Goal: Information Seeking & Learning: Learn about a topic

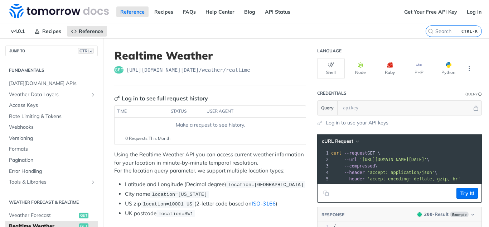
scroll to position [107, 0]
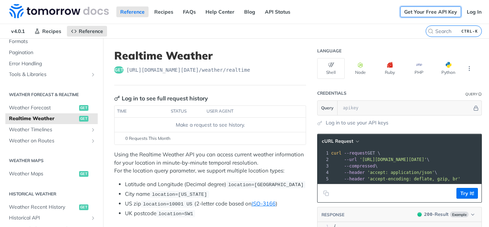
click at [419, 11] on link "Get Your Free API Key" at bounding box center [431, 11] width 61 height 11
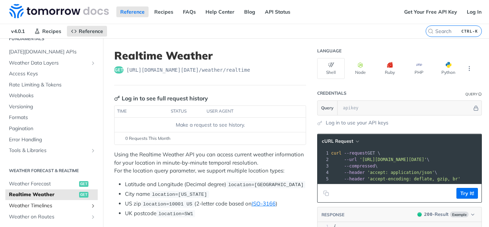
scroll to position [0, 0]
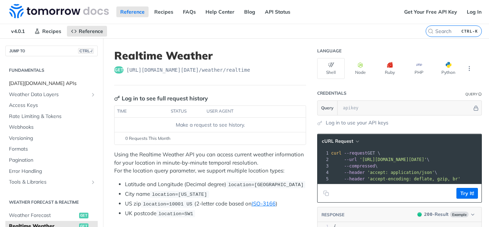
click at [45, 83] on span "[DATE][DOMAIN_NAME] APIs" at bounding box center [52, 83] width 87 height 7
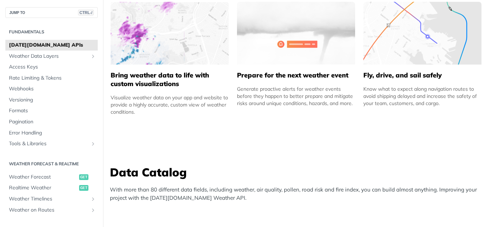
scroll to position [478, 0]
click at [54, 141] on span "Tools & Libraries" at bounding box center [49, 143] width 80 height 7
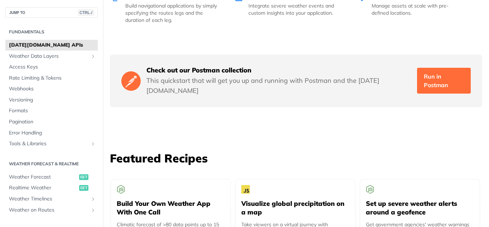
scroll to position [1191, 0]
click at [27, 121] on span "Pagination" at bounding box center [52, 121] width 87 height 7
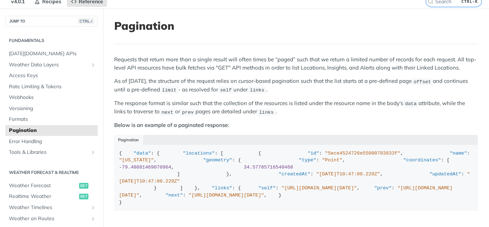
scroll to position [29, 0]
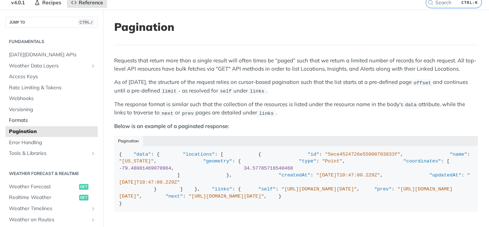
click at [55, 125] on link "Formats" at bounding box center [51, 120] width 92 height 11
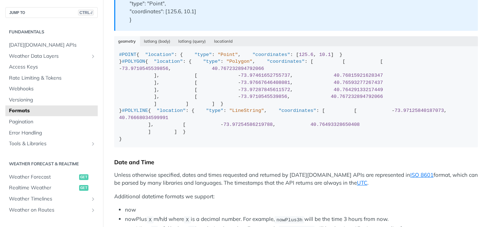
scroll to position [299, 0]
click at [59, 96] on span "Versioning" at bounding box center [52, 99] width 87 height 7
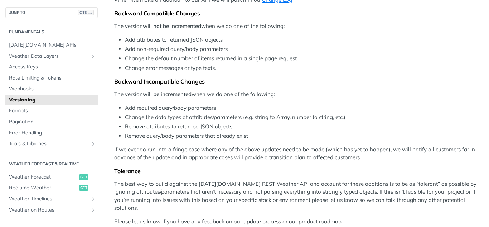
scroll to position [120, 0]
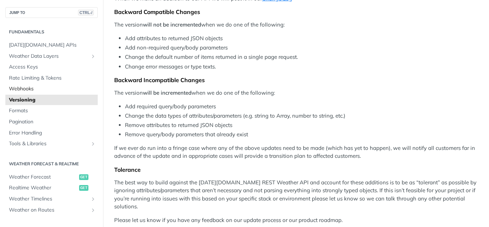
click at [60, 90] on span "Webhooks" at bounding box center [52, 88] width 87 height 7
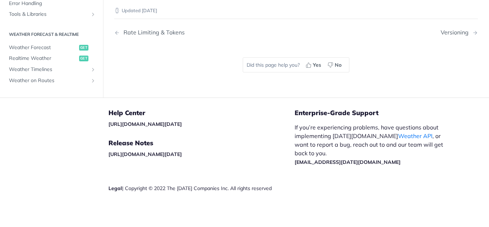
scroll to position [542, 0]
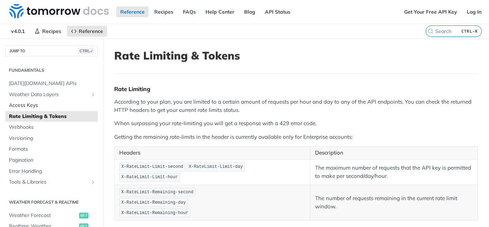
click at [33, 103] on span "Access Keys" at bounding box center [52, 105] width 87 height 7
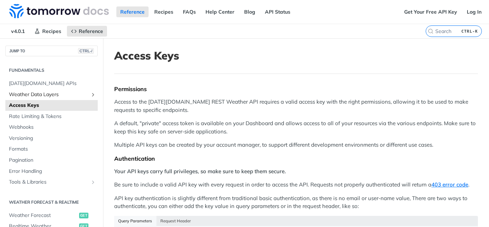
click at [61, 93] on span "Weather Data Layers" at bounding box center [49, 94] width 80 height 7
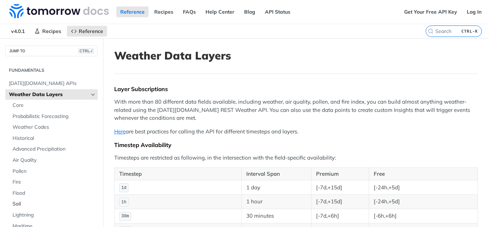
click at [19, 205] on span "Soil" at bounding box center [54, 203] width 83 height 7
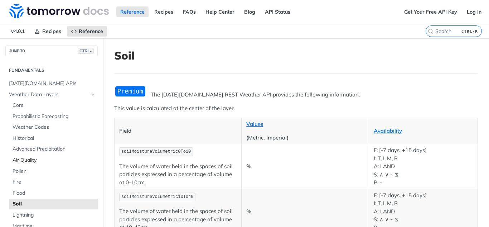
click at [29, 163] on span "Air Quality" at bounding box center [54, 160] width 83 height 7
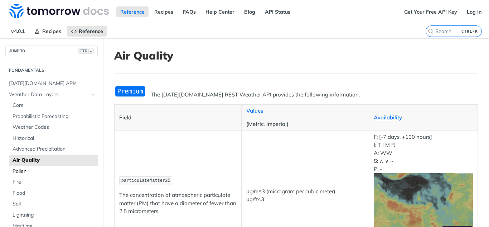
click at [41, 168] on span "Pollen" at bounding box center [54, 171] width 83 height 7
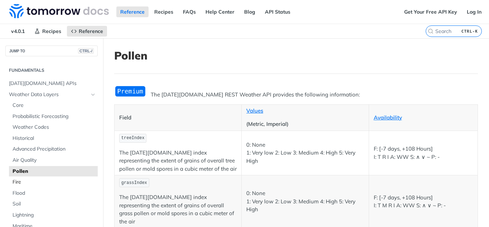
click at [25, 183] on span "Fire" at bounding box center [54, 181] width 83 height 7
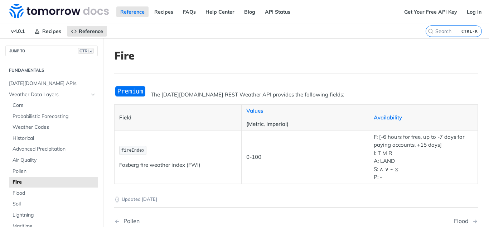
click at [133, 152] on span "fireIndex" at bounding box center [132, 150] width 23 height 5
copy span "fireIndex"
click at [21, 169] on span "Pollen" at bounding box center [54, 171] width 83 height 7
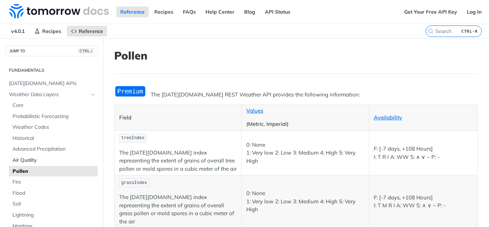
click at [27, 161] on span "Air Quality" at bounding box center [54, 160] width 83 height 7
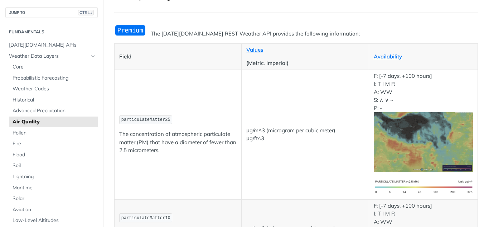
scroll to position [62, 0]
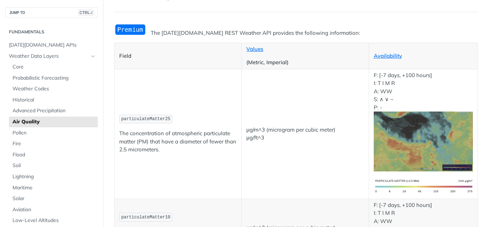
click at [144, 119] on span "particulateMatter25" at bounding box center [145, 118] width 49 height 5
copy span "particulateMatter25"
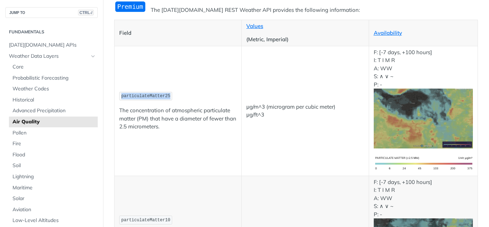
scroll to position [47, 0]
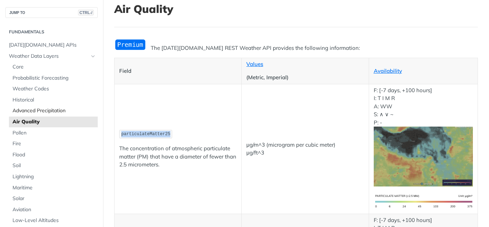
click at [32, 108] on span "Advanced Precipitation" at bounding box center [54, 110] width 83 height 7
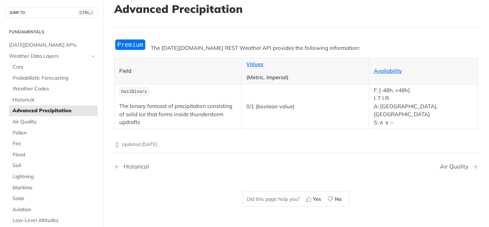
click at [130, 90] on span "hailBinary" at bounding box center [134, 91] width 26 height 5
copy span "hailBinary"
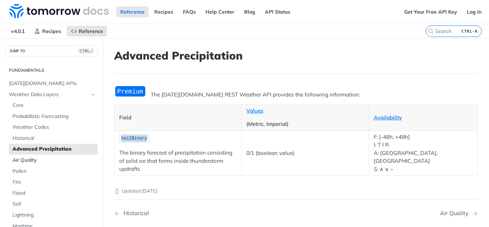
click at [48, 155] on link "Air Quality" at bounding box center [53, 160] width 89 height 11
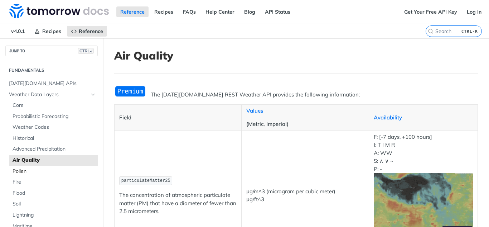
click at [36, 169] on span "Pollen" at bounding box center [54, 171] width 83 height 7
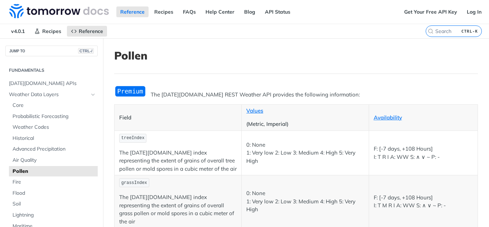
scroll to position [113, 0]
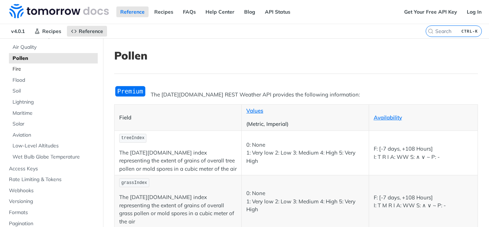
click at [26, 68] on span "Fire" at bounding box center [54, 69] width 83 height 7
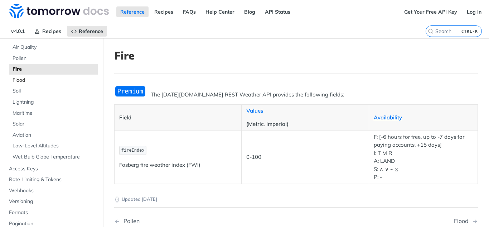
click at [28, 81] on span "Flood" at bounding box center [54, 80] width 83 height 7
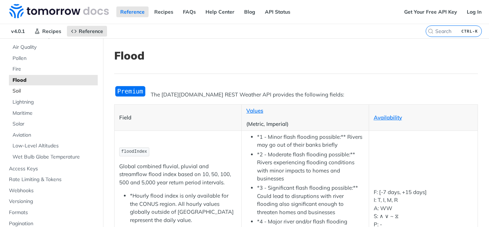
click at [28, 90] on span "Soil" at bounding box center [54, 90] width 83 height 7
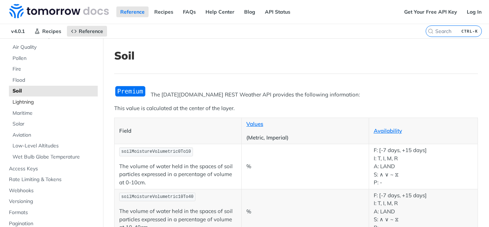
click at [31, 101] on span "Lightning" at bounding box center [54, 102] width 83 height 7
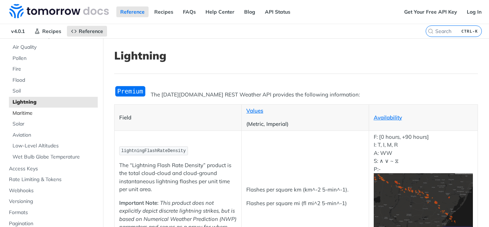
click at [36, 112] on span "Maritime" at bounding box center [54, 113] width 83 height 7
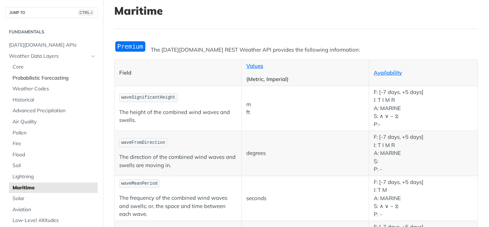
scroll to position [44, 0]
click at [29, 98] on span "Historical" at bounding box center [54, 99] width 83 height 7
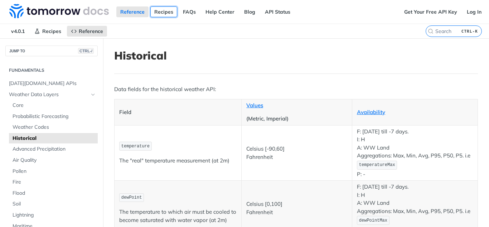
click at [166, 14] on link "Recipes" at bounding box center [163, 11] width 27 height 11
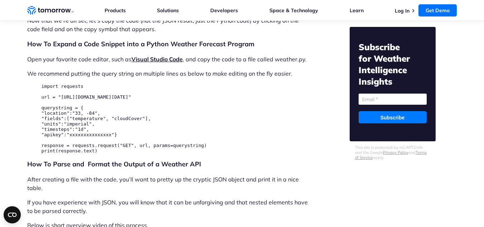
scroll to position [1910, 0]
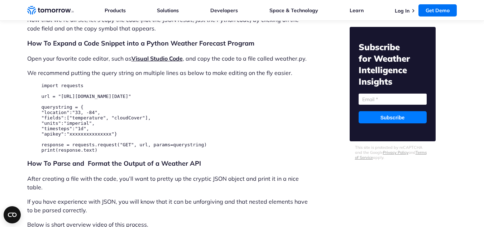
drag, startPoint x: 94, startPoint y: 160, endPoint x: 38, endPoint y: 96, distance: 85.1
copy pre "import requests url = "https://api.tomorrow.io/v4/timelines" querystring = { "l…"
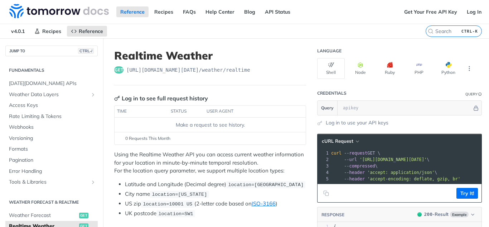
scroll to position [107, 0]
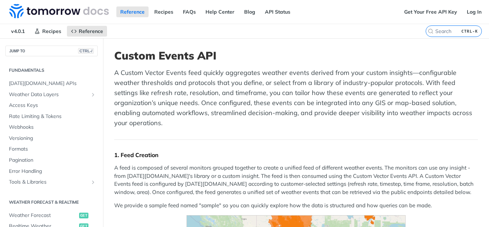
scroll to position [249, 0]
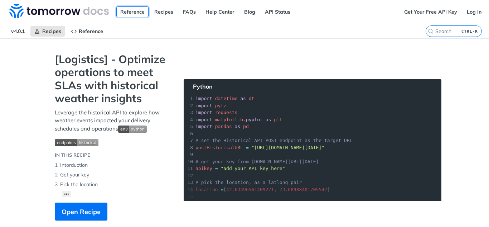
click at [130, 12] on link "Reference" at bounding box center [132, 11] width 32 height 11
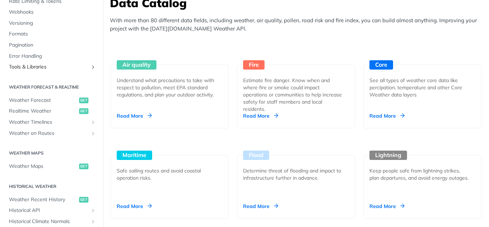
scroll to position [77, 0]
click at [45, 123] on span "Weather Timelines" at bounding box center [49, 121] width 80 height 7
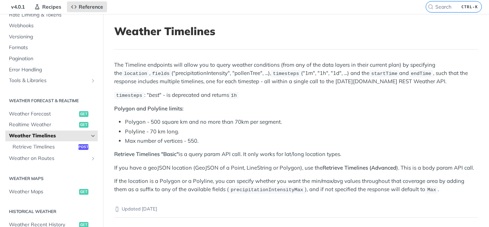
scroll to position [24, 0]
click at [62, 146] on span "Retrieve Timelines" at bounding box center [45, 147] width 64 height 7
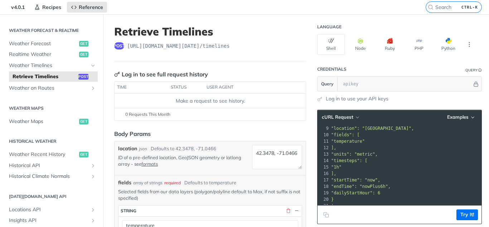
scroll to position [148, 0]
click at [44, 153] on span "Weather Recent History" at bounding box center [43, 153] width 68 height 7
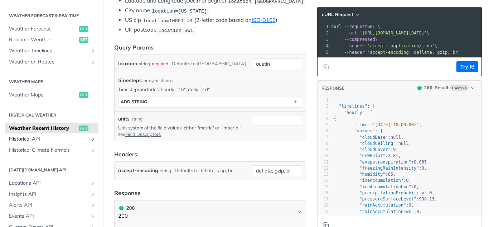
click at [51, 139] on span "Historical API" at bounding box center [49, 138] width 80 height 7
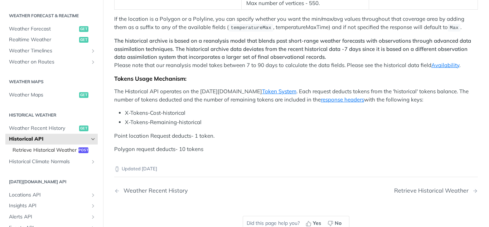
click at [32, 152] on span "Retrieve Historical Weather" at bounding box center [45, 150] width 64 height 7
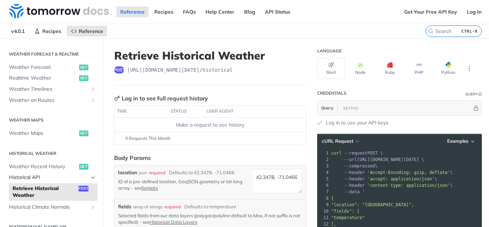
click at [68, 174] on span "Historical API" at bounding box center [49, 177] width 80 height 7
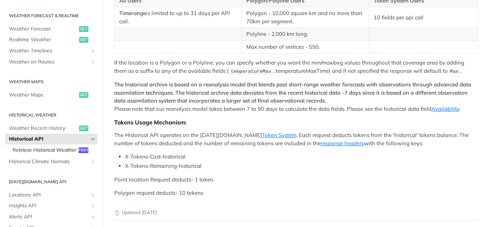
click at [56, 153] on span "Retrieve Historical Weather" at bounding box center [45, 150] width 64 height 7
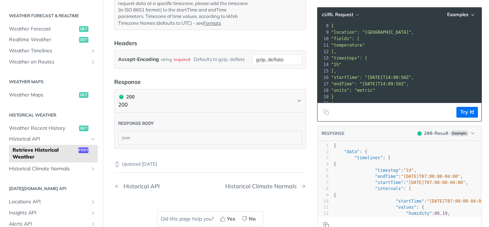
scroll to position [478, 0]
